Goal: Information Seeking & Learning: Learn about a topic

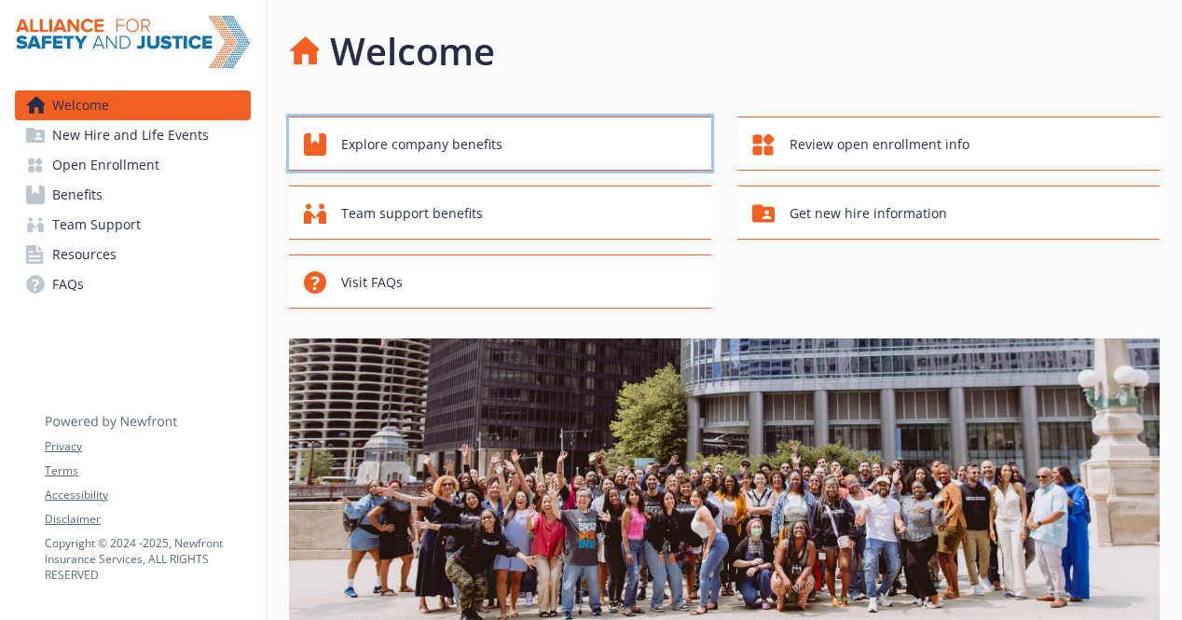
click at [428, 146] on span "Explore company benefits" at bounding box center [421, 144] width 161 height 35
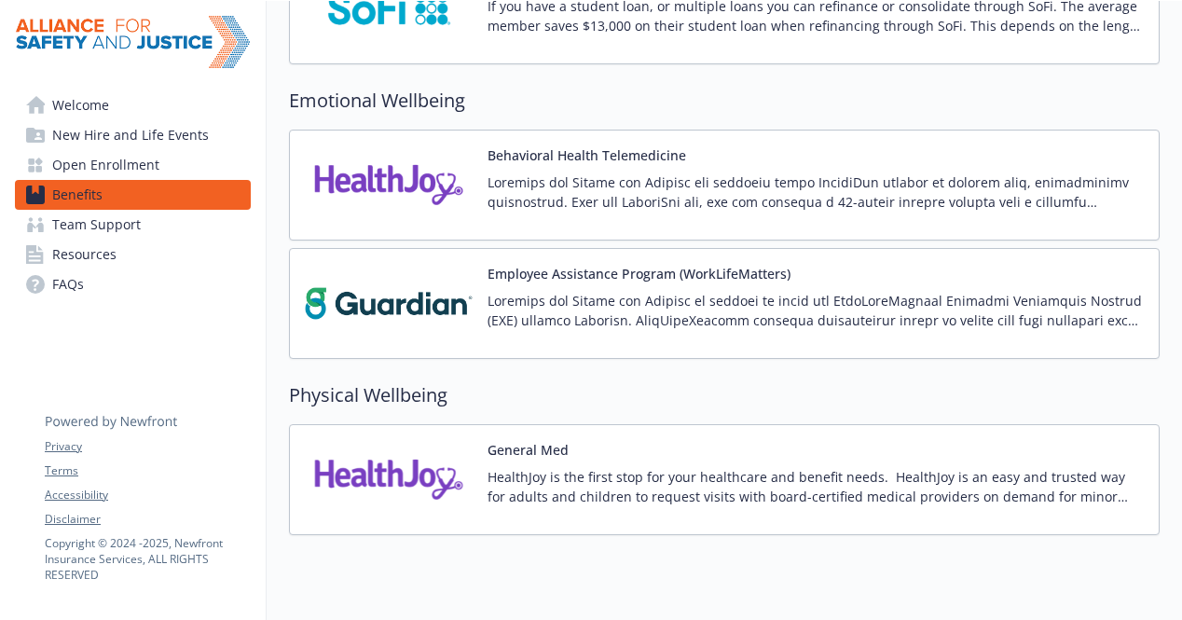
scroll to position [2683, 0]
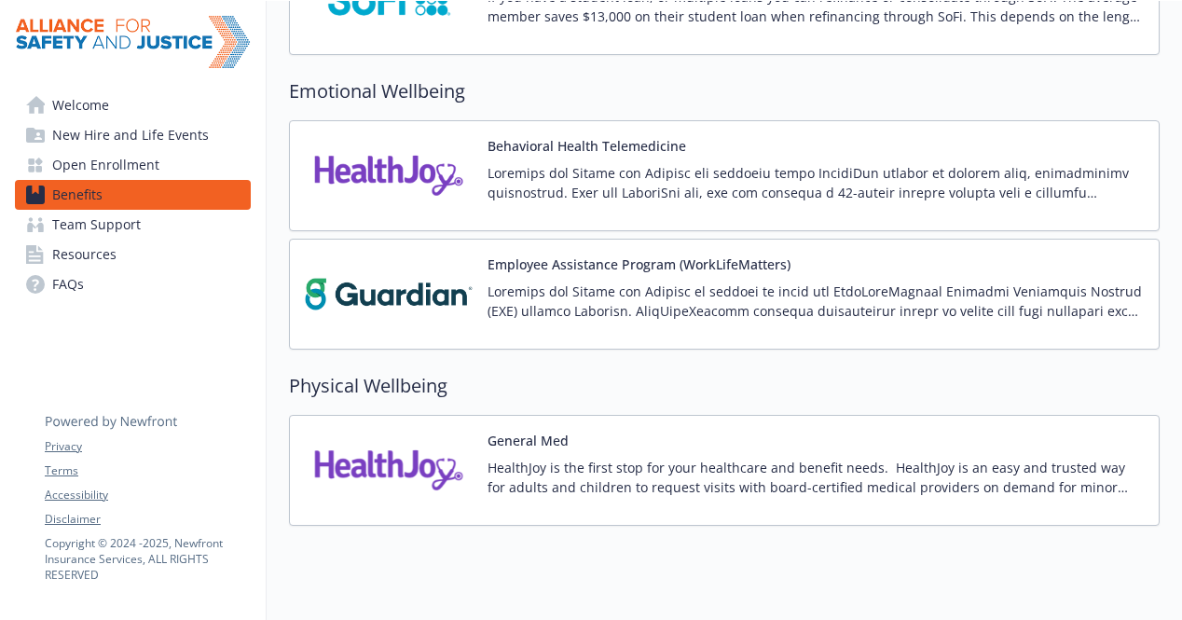
click at [418, 167] on img at bounding box center [389, 175] width 168 height 79
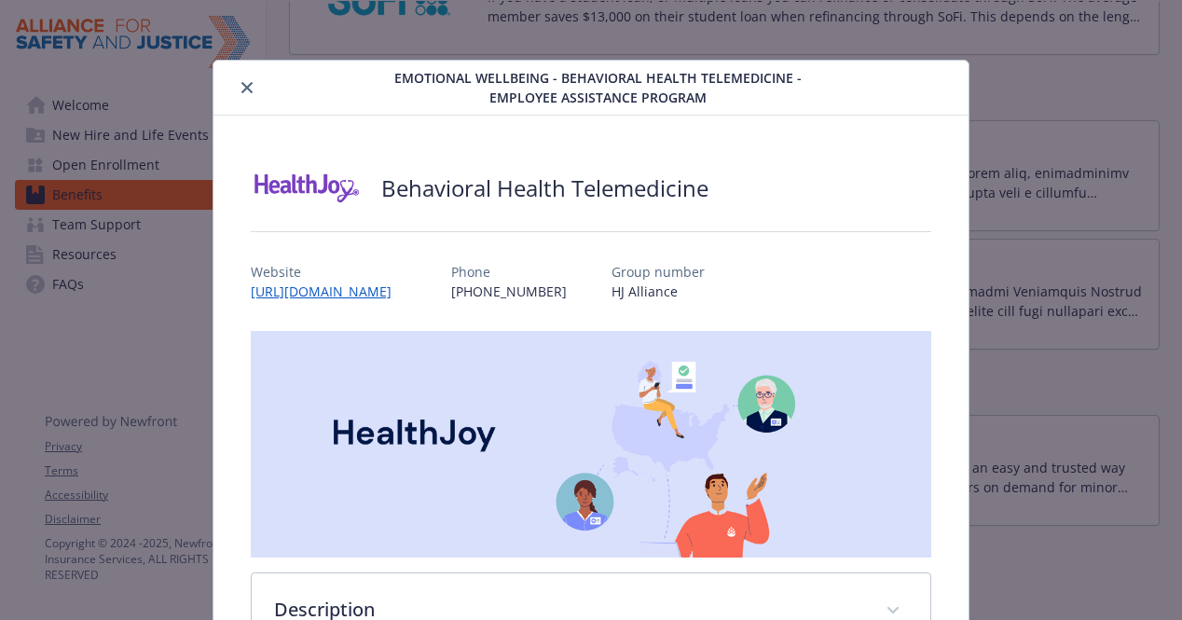
scroll to position [229, 0]
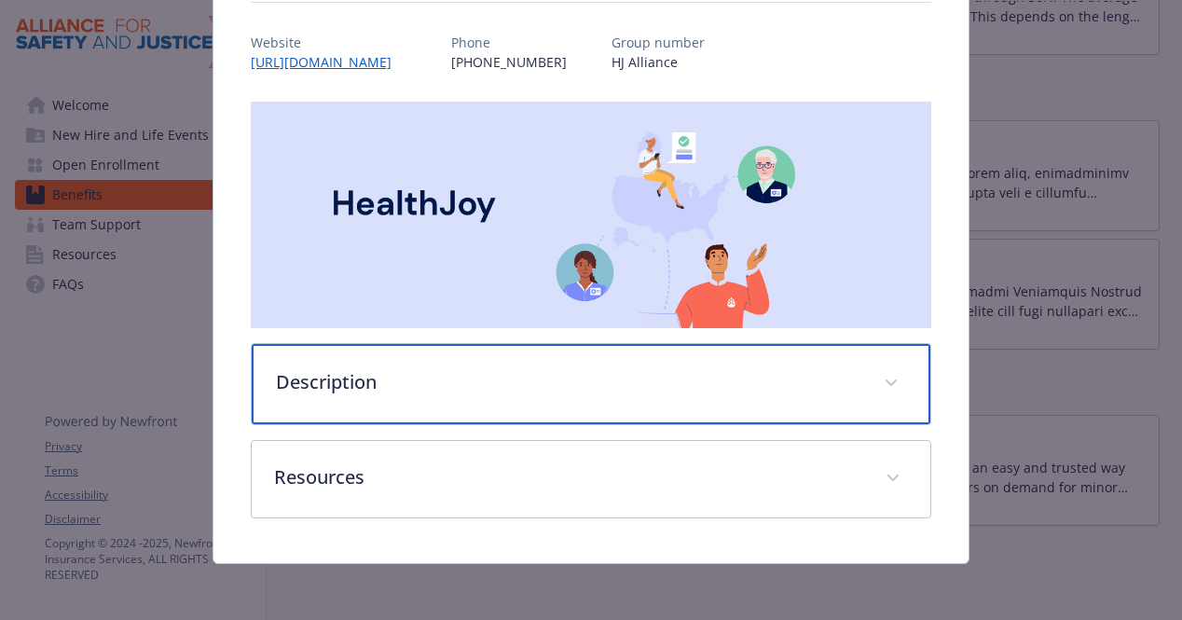
click at [484, 379] on p "Description" at bounding box center [568, 382] width 585 height 28
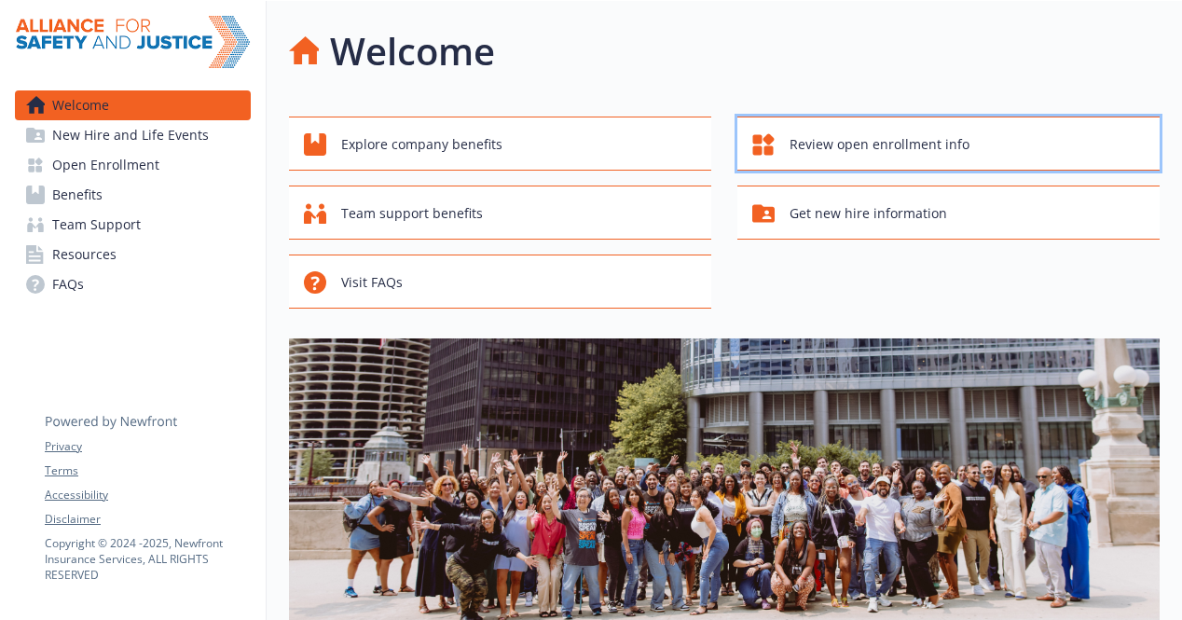
click at [821, 140] on span "Review open enrollment info" at bounding box center [880, 144] width 180 height 35
